Goal: Obtain resource: Download file/media

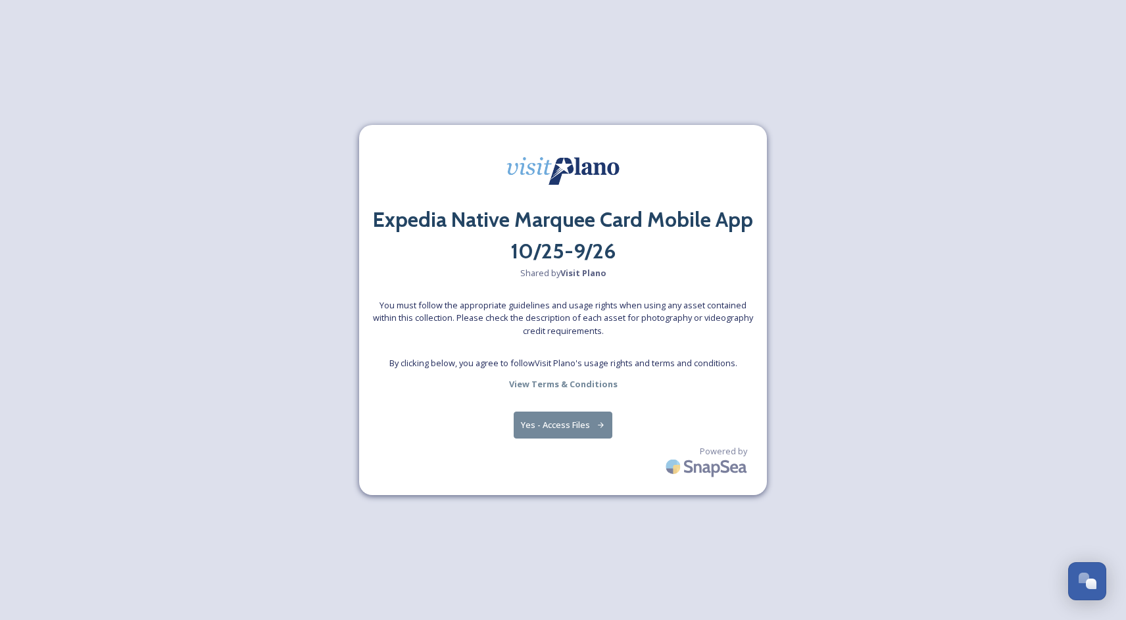
click at [572, 423] on button "Yes - Access Files" at bounding box center [562, 425] width 99 height 27
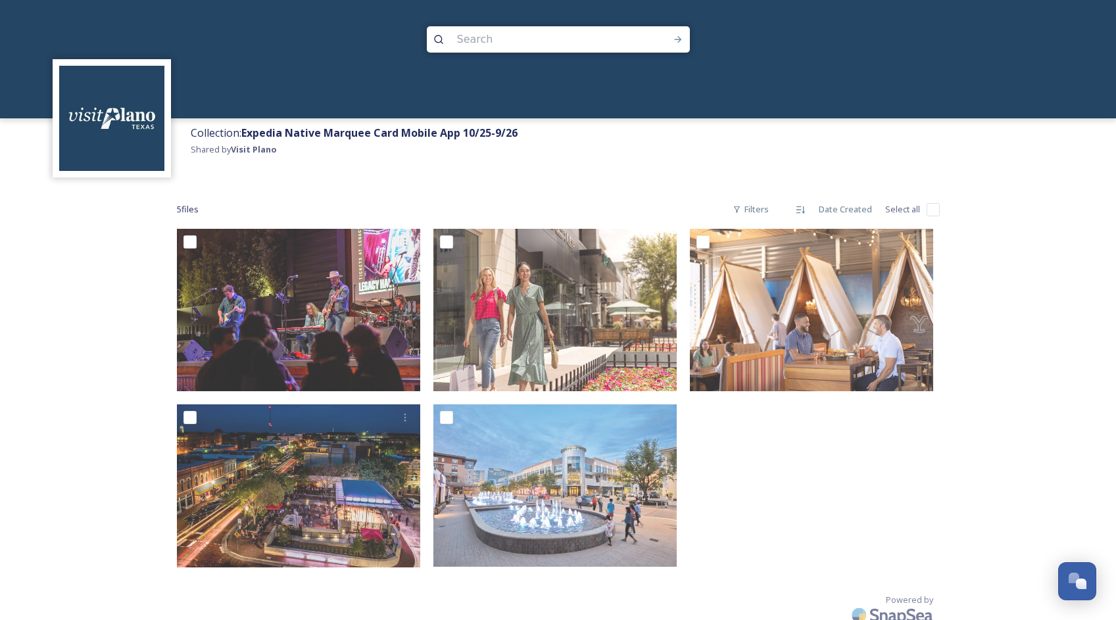
scroll to position [23, 0]
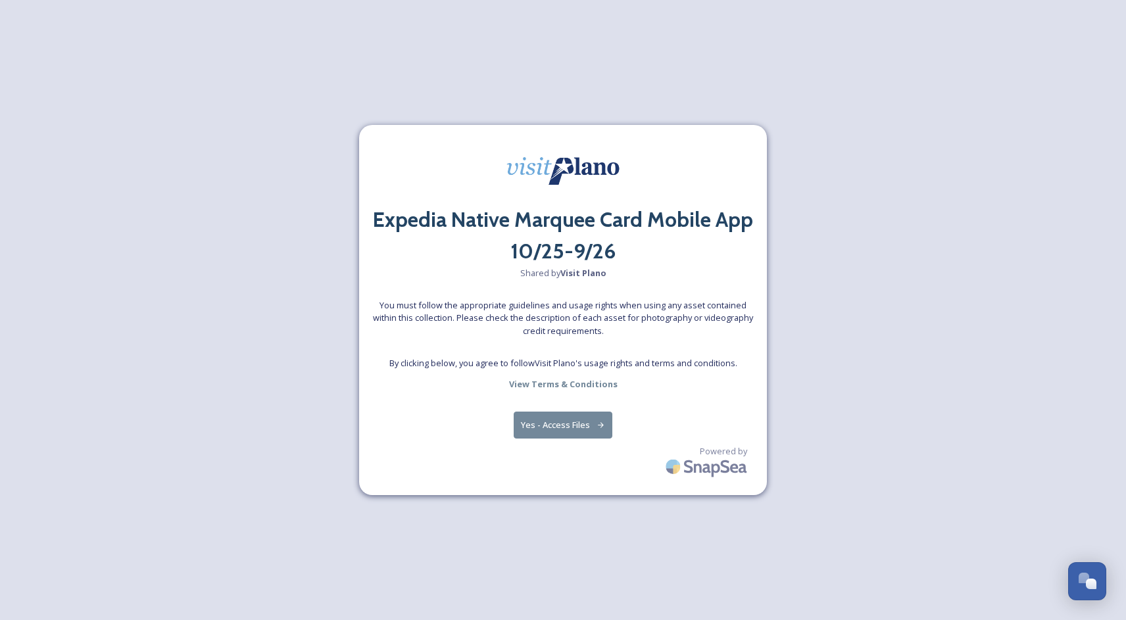
click at [559, 426] on button "Yes - Access Files" at bounding box center [562, 425] width 99 height 27
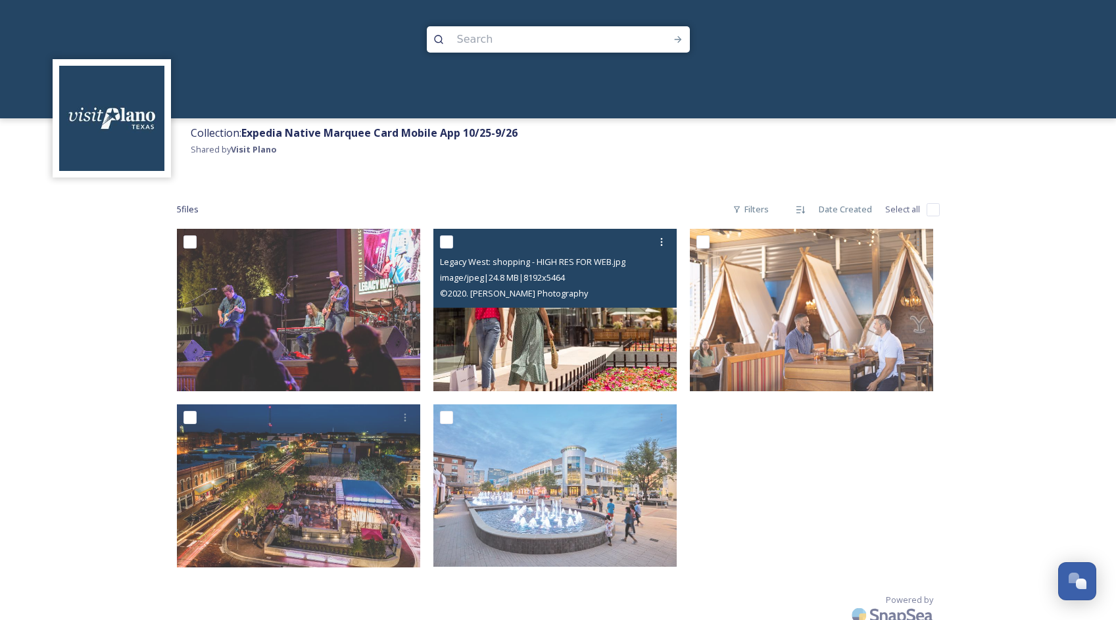
scroll to position [23, 0]
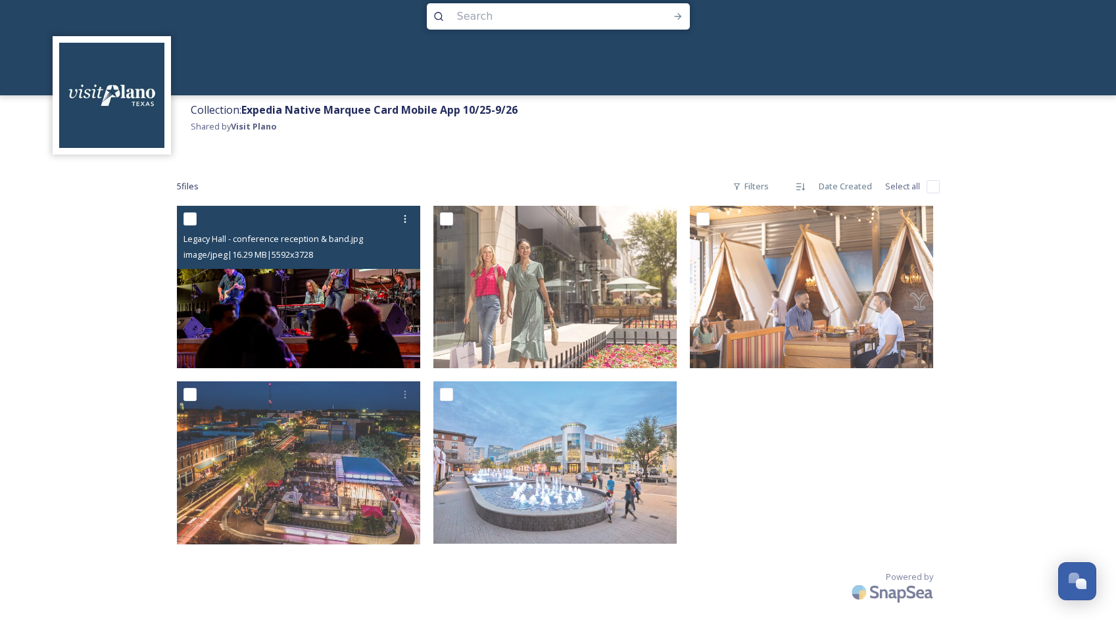
click at [291, 236] on span "Legacy Hall - conference reception & band.jpg" at bounding box center [272, 239] width 179 height 12
click at [193, 214] on input "checkbox" at bounding box center [189, 218] width 13 height 13
checkbox input "true"
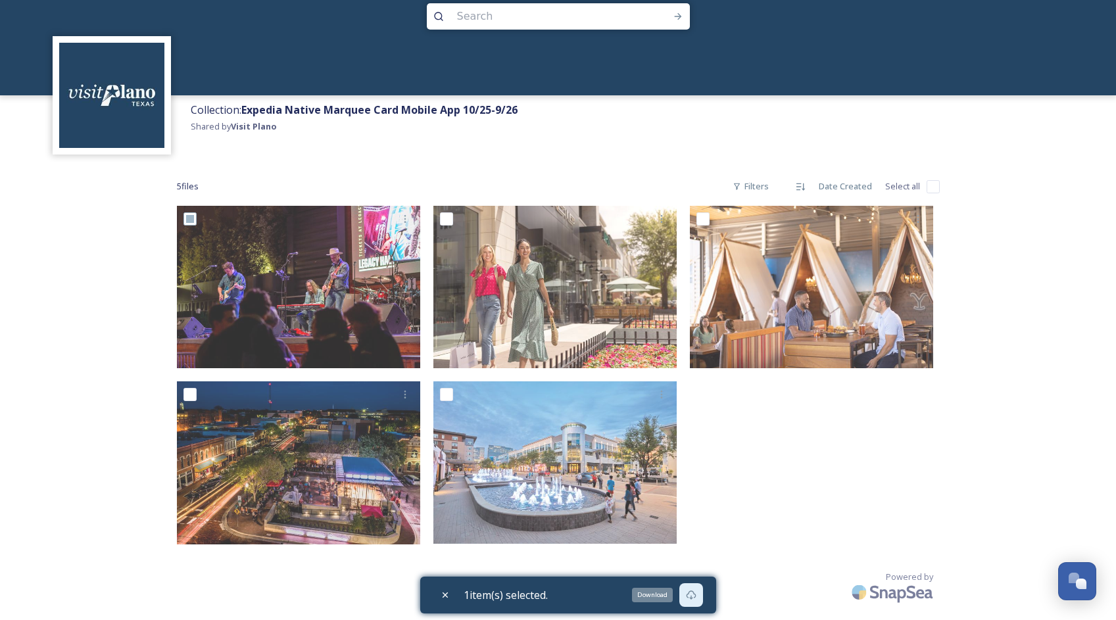
click at [694, 592] on icon at bounding box center [691, 595] width 11 height 11
